Goal: Information Seeking & Learning: Find specific fact

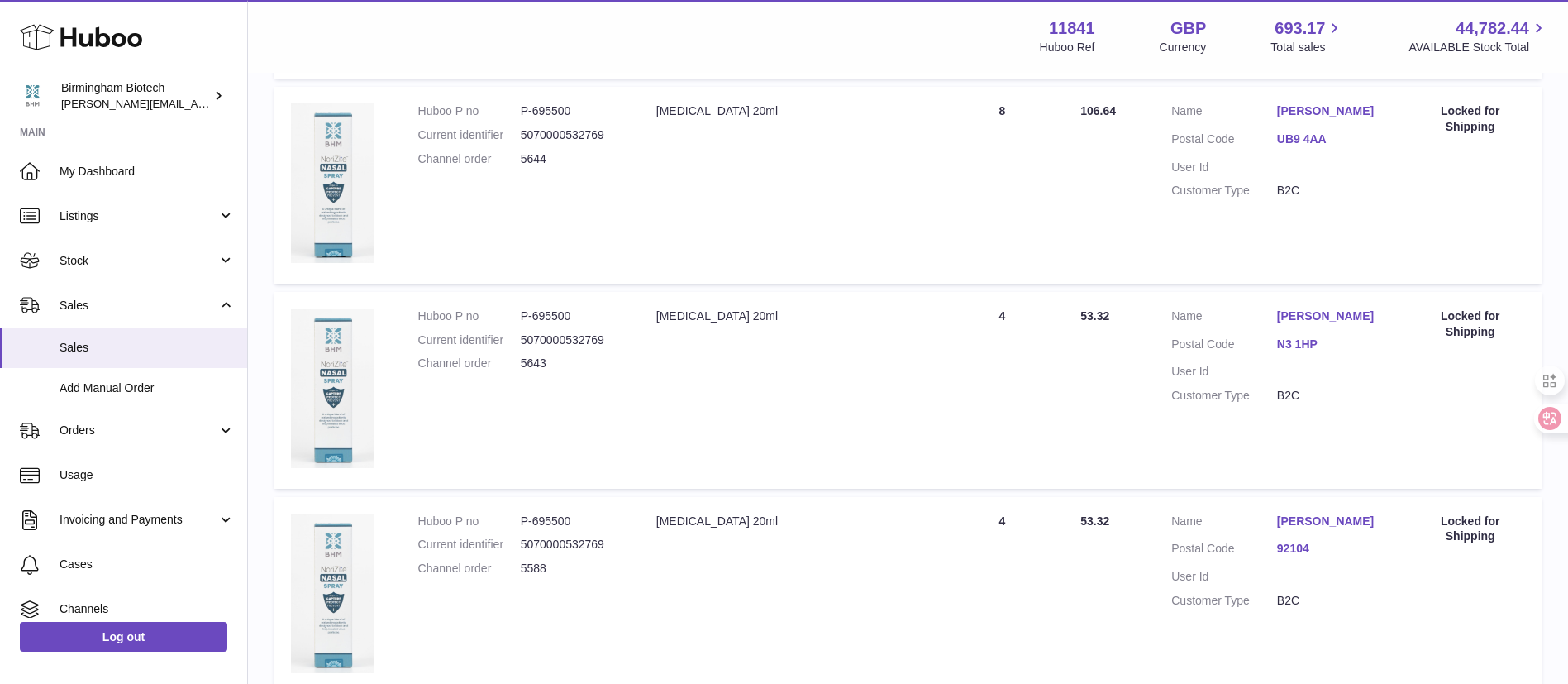
scroll to position [1026, 0]
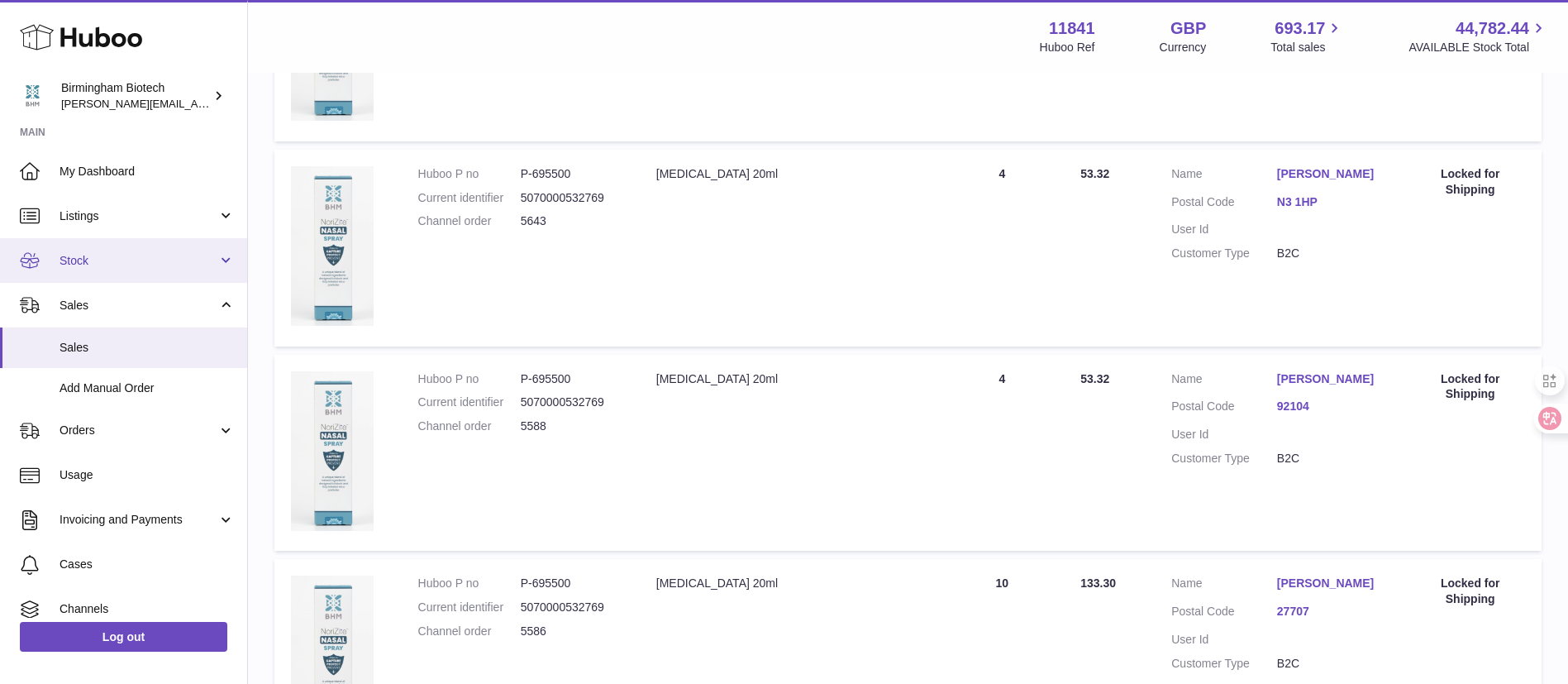
click at [162, 258] on span "Stock" at bounding box center [139, 260] width 158 height 16
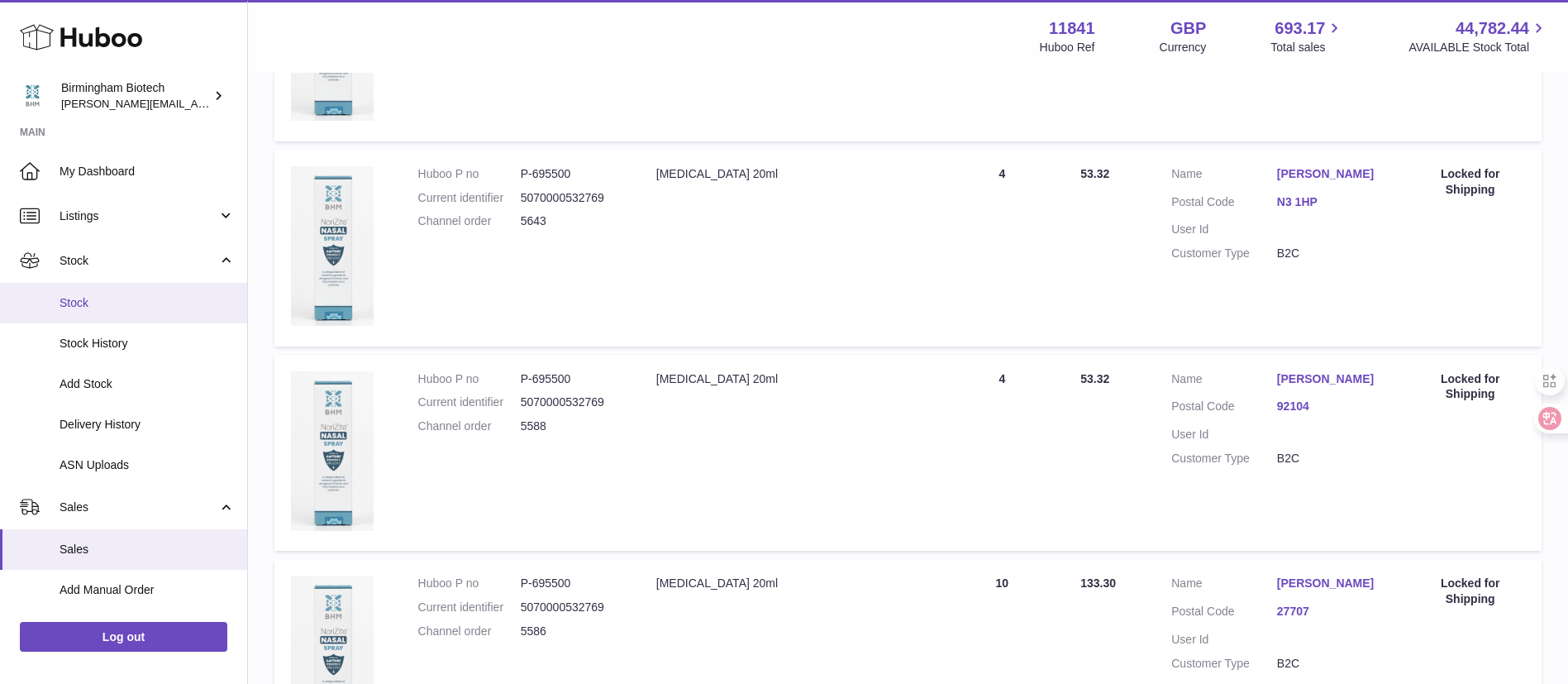
click at [148, 302] on span "Stock" at bounding box center [147, 303] width 175 height 16
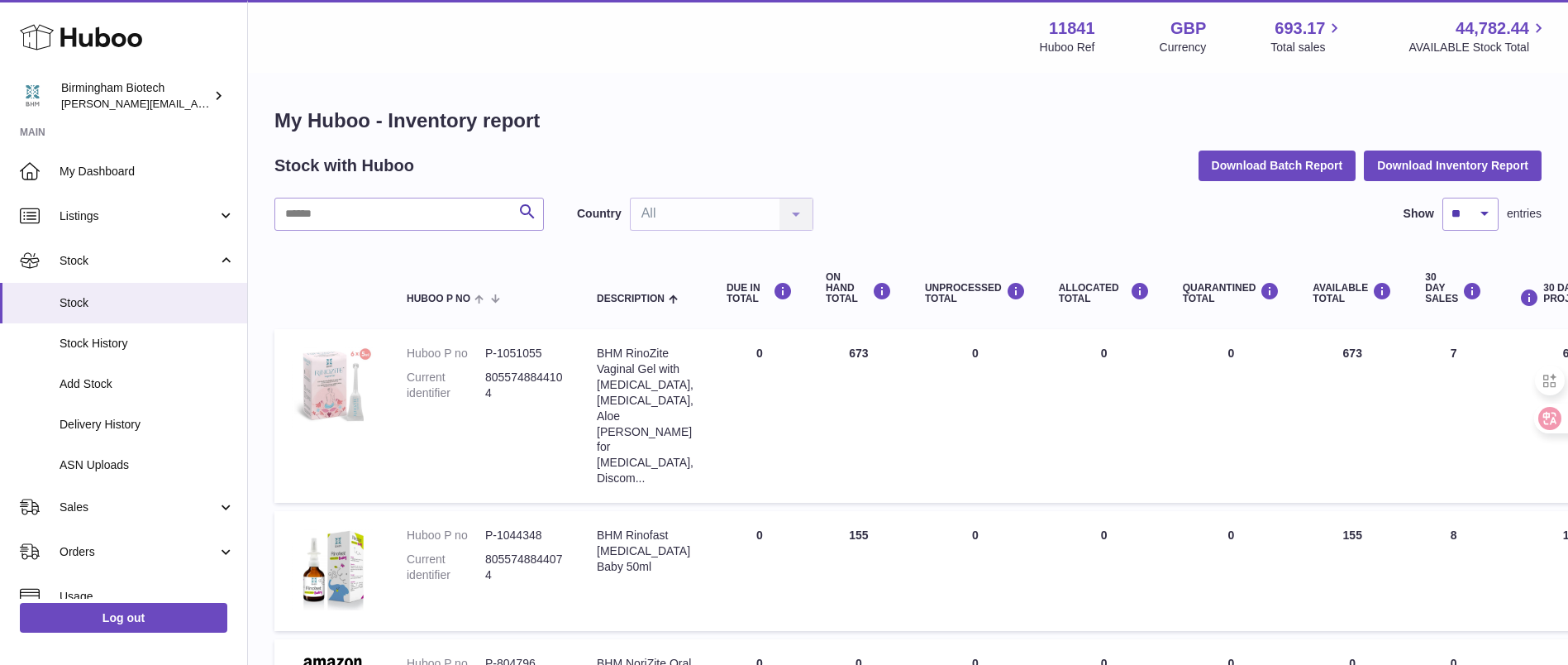
scroll to position [248, 0]
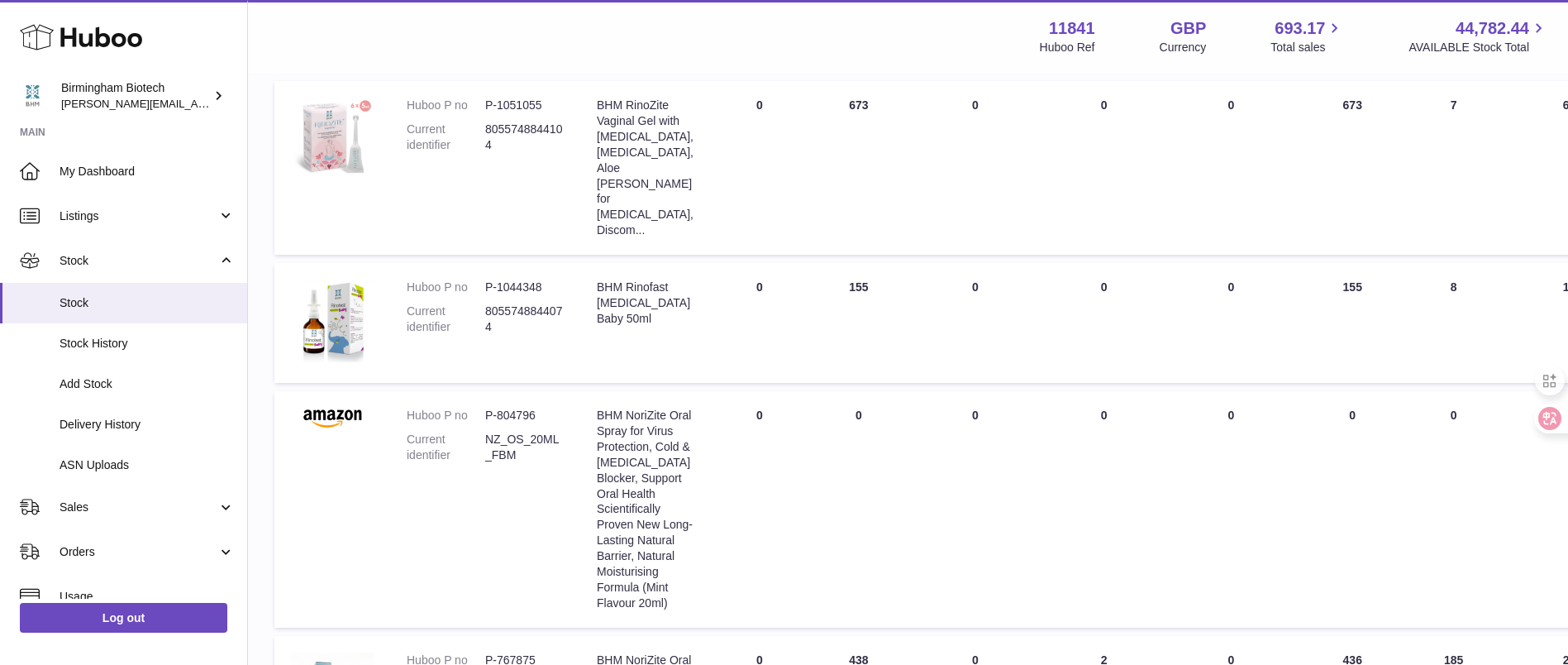
click at [531, 295] on dd "P-1044348" at bounding box center [524, 287] width 79 height 16
copy dd "1044348"
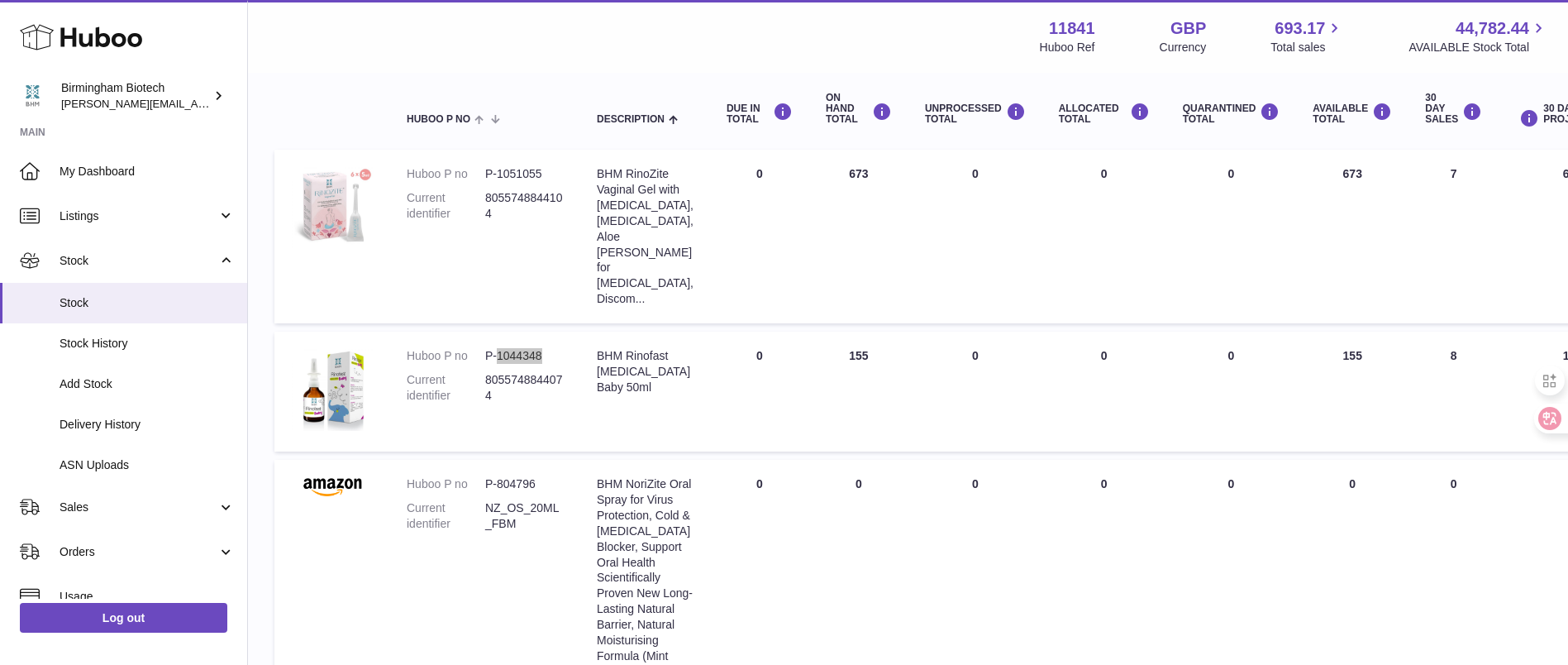
scroll to position [124, 0]
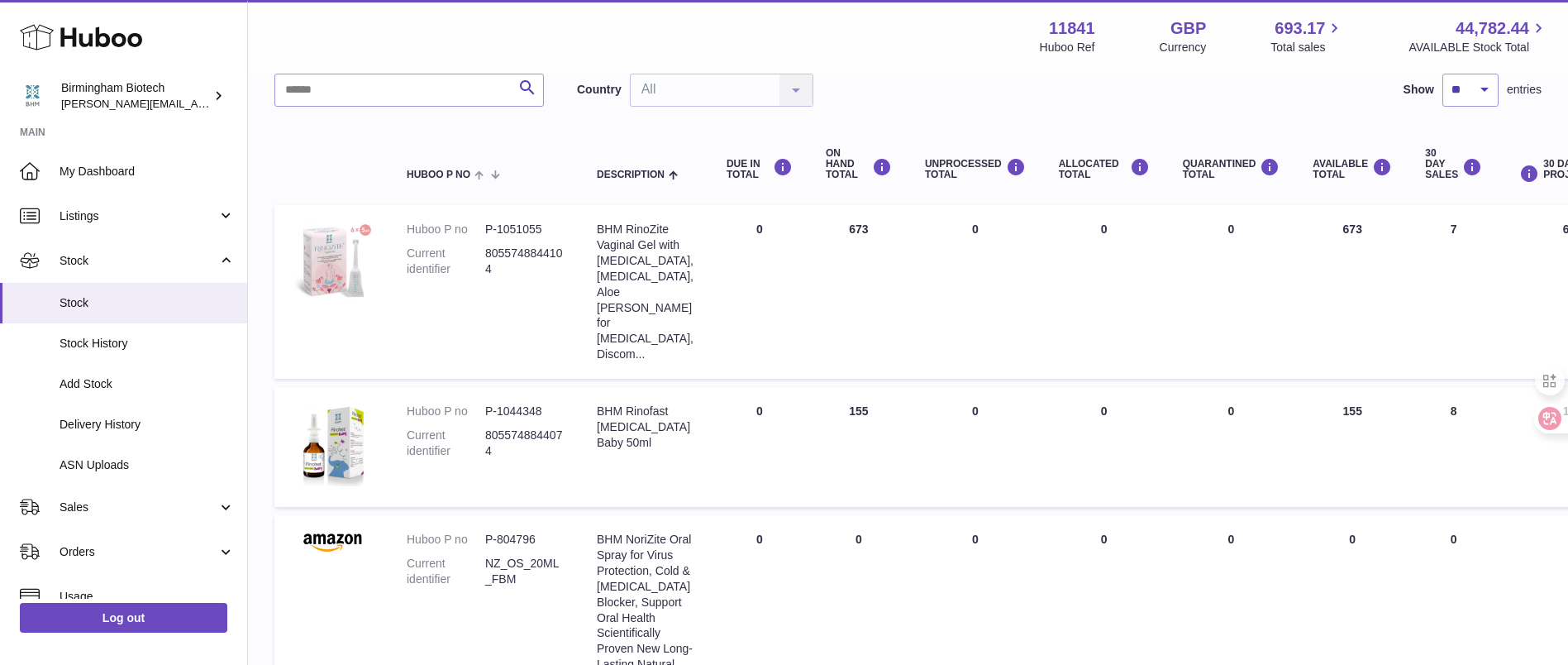
click at [549, 221] on dd "P-1051055" at bounding box center [524, 229] width 79 height 16
click at [544, 221] on dd "P-1051055" at bounding box center [524, 229] width 79 height 16
click at [530, 222] on dd "P-1051055" at bounding box center [524, 229] width 79 height 16
copy dd "1051055"
